Goal: Transaction & Acquisition: Purchase product/service

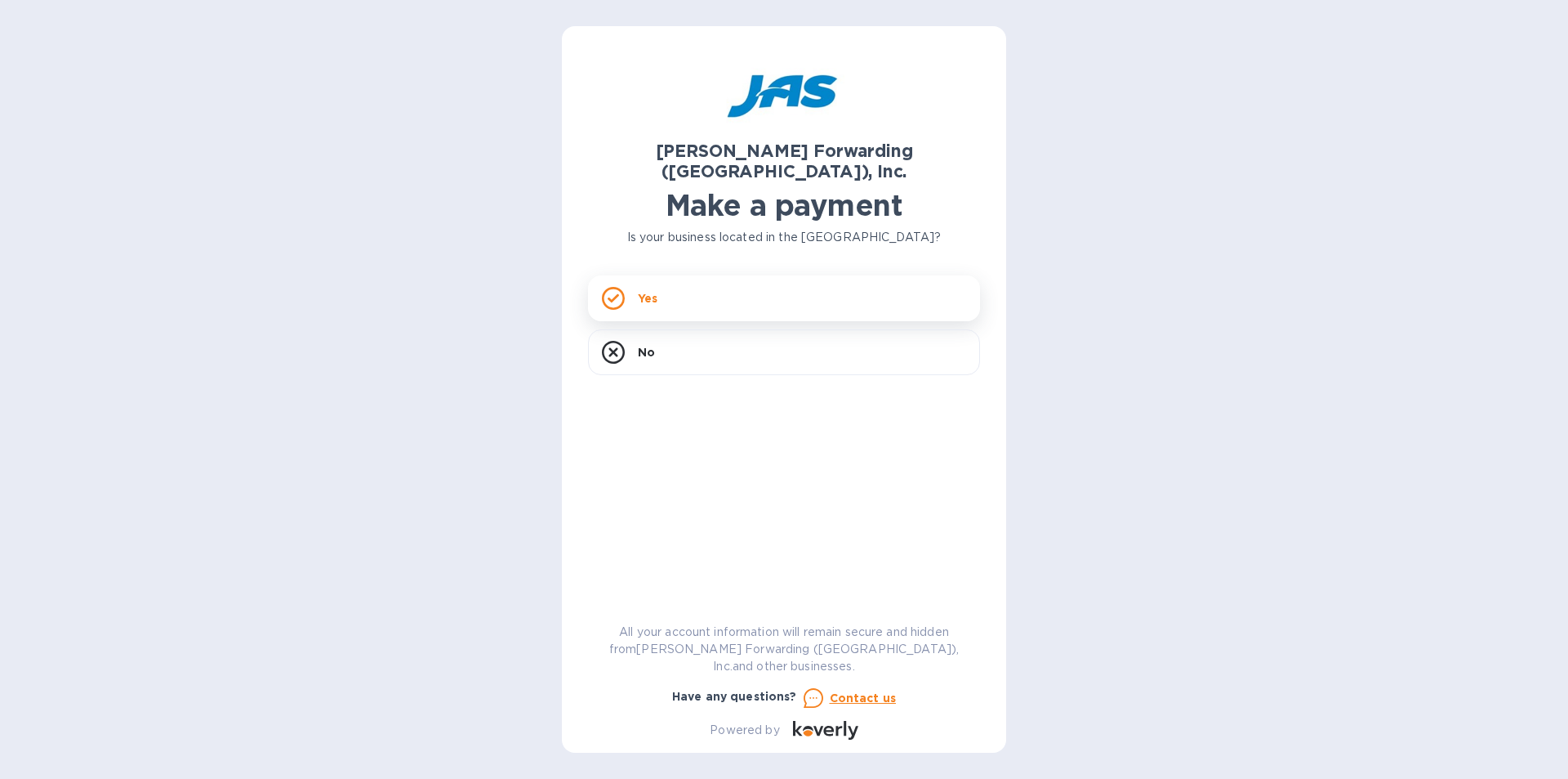
click at [672, 275] on div "Yes" at bounding box center [784, 297] width 392 height 46
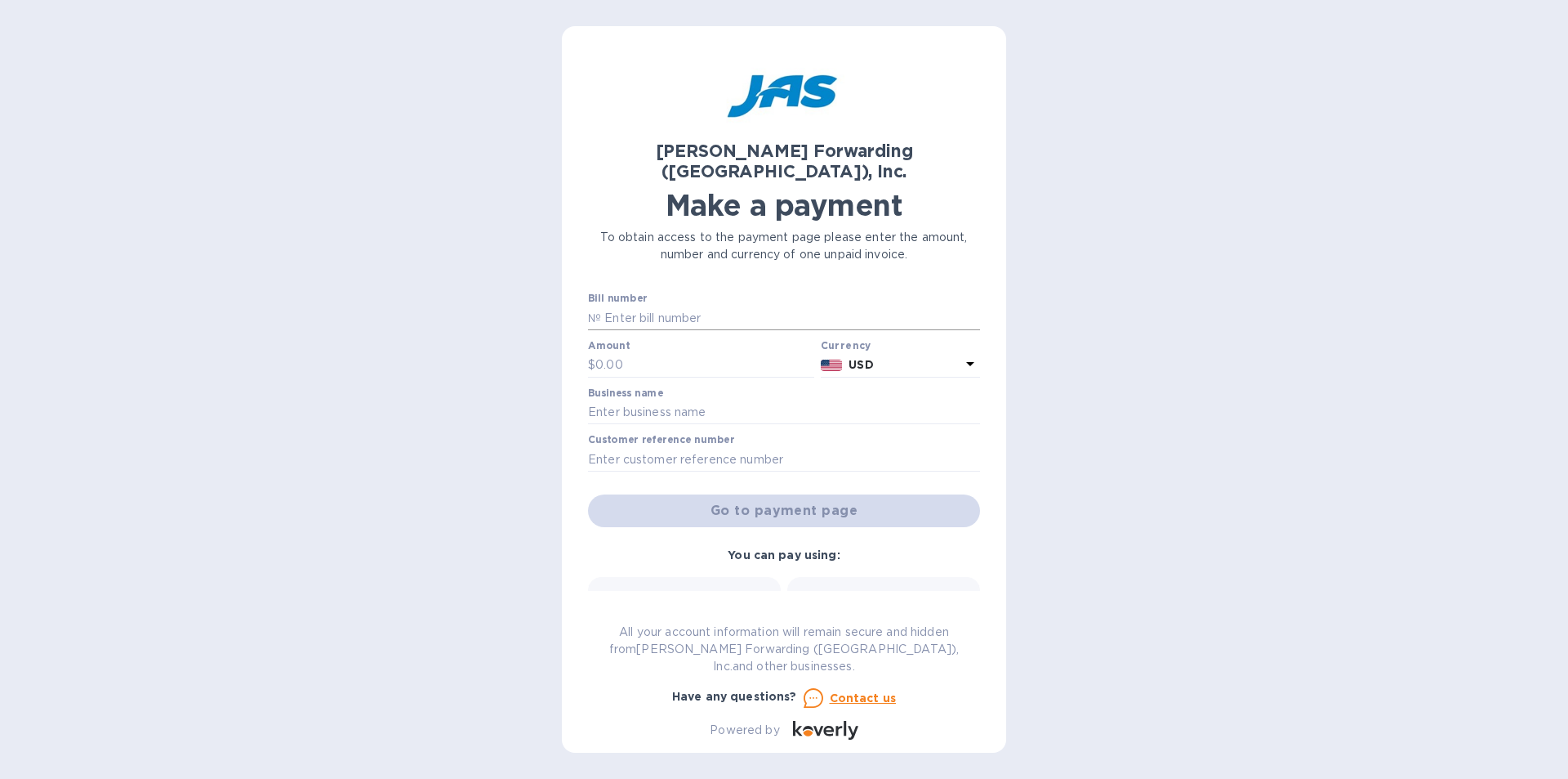
click at [647, 306] on input "text" at bounding box center [790, 318] width 379 height 24
click at [649, 306] on input "text" at bounding box center [790, 318] width 379 height 24
paste input "PR7503359769"
type input "PR7503359769"
click at [657, 353] on input "text" at bounding box center [704, 364] width 218 height 24
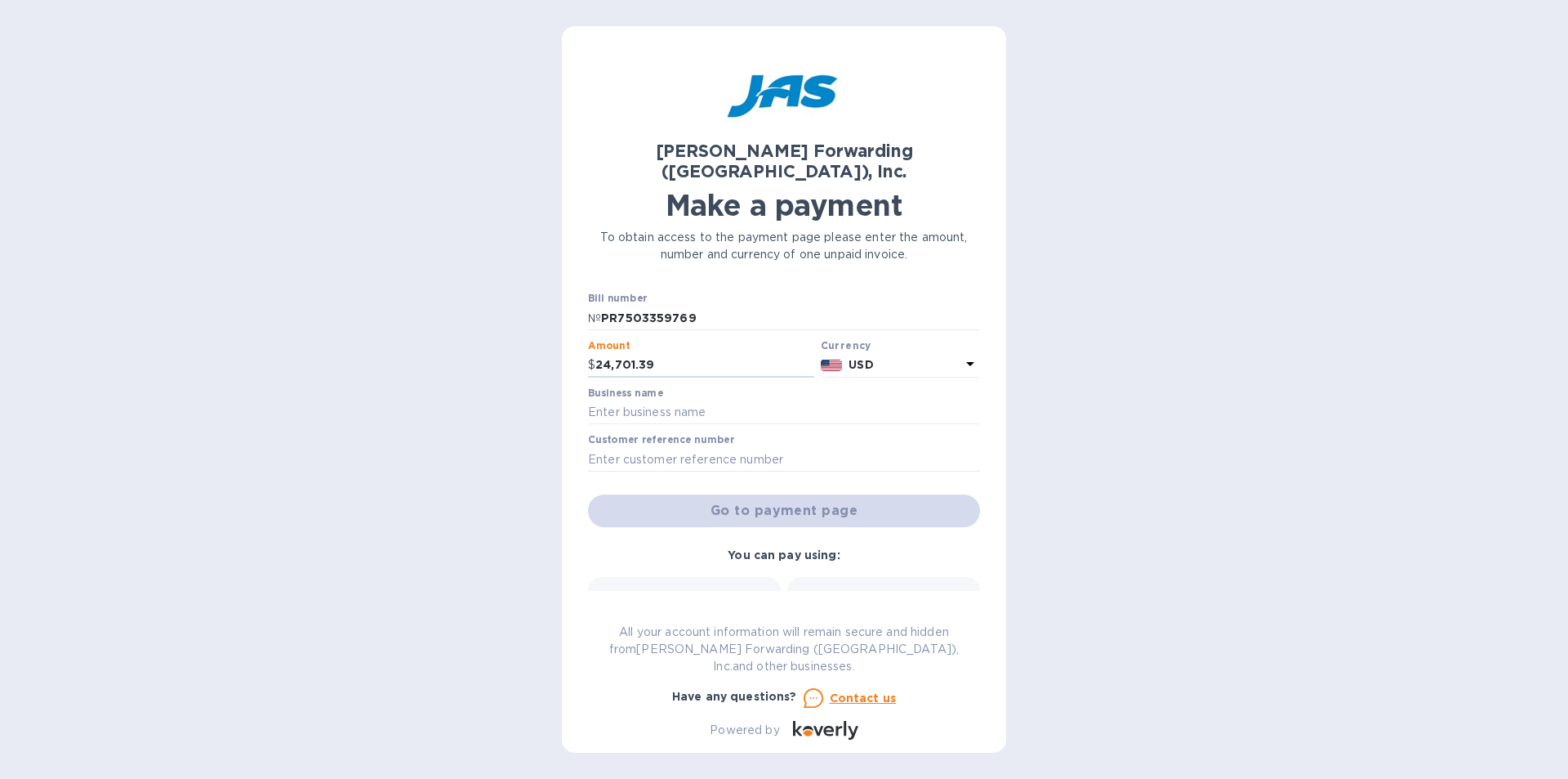
type input "24,701.39"
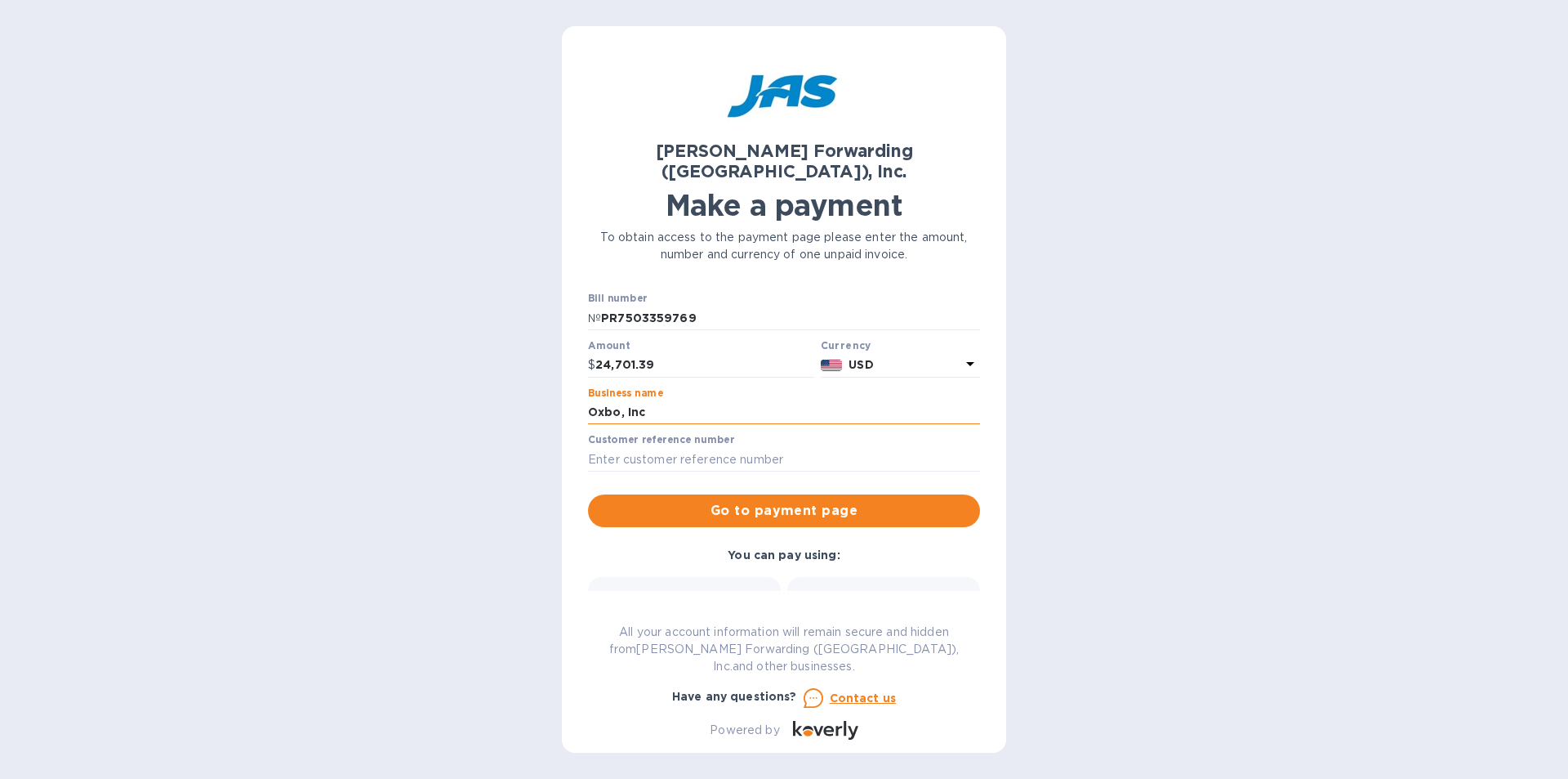
drag, startPoint x: 646, startPoint y: 391, endPoint x: 618, endPoint y: 390, distance: 28.0
click at [618, 400] on input "Oxbo, Inc" at bounding box center [784, 412] width 392 height 24
type input "OXBO LOGISTICS LLC"
click at [674, 447] on input "text" at bounding box center [784, 458] width 392 height 24
type input "OXBOLOGRHQ"
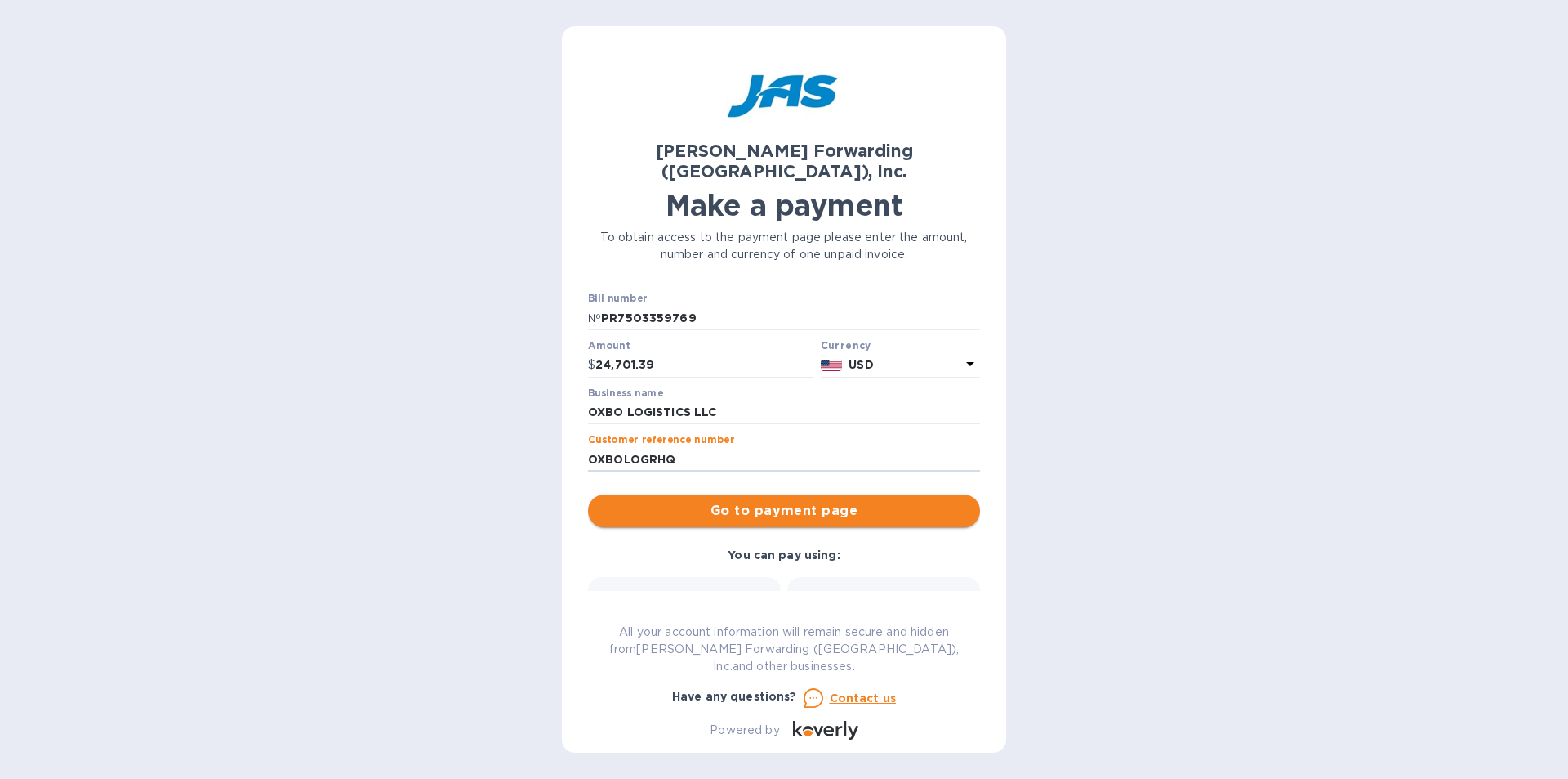
click at [684, 501] on span "Go to payment page" at bounding box center [784, 511] width 366 height 19
